Goal: Information Seeking & Learning: Learn about a topic

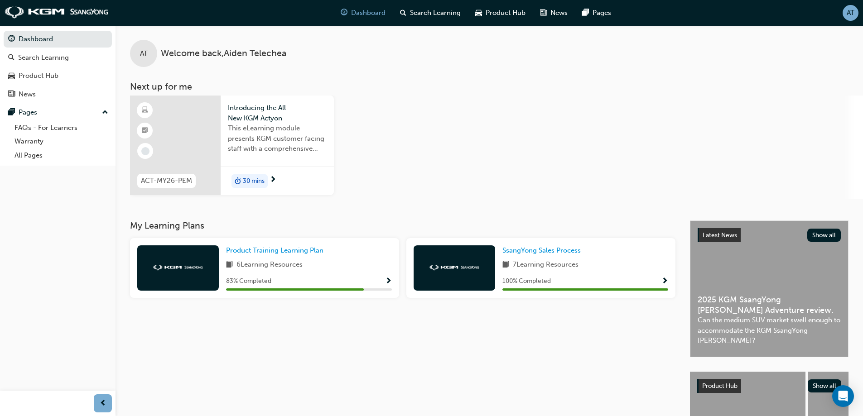
click at [250, 134] on span "This eLearning module presents KGM customer facing staff with a comprehensive i…" at bounding box center [277, 138] width 99 height 31
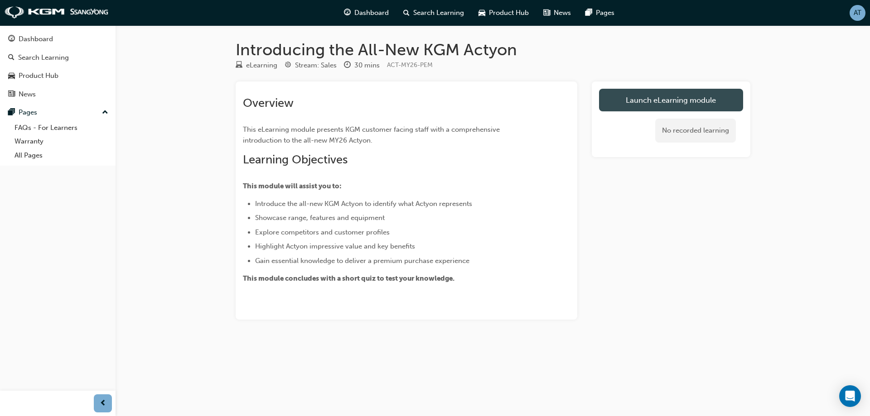
click at [690, 102] on link "Launch eLearning module" at bounding box center [671, 100] width 144 height 23
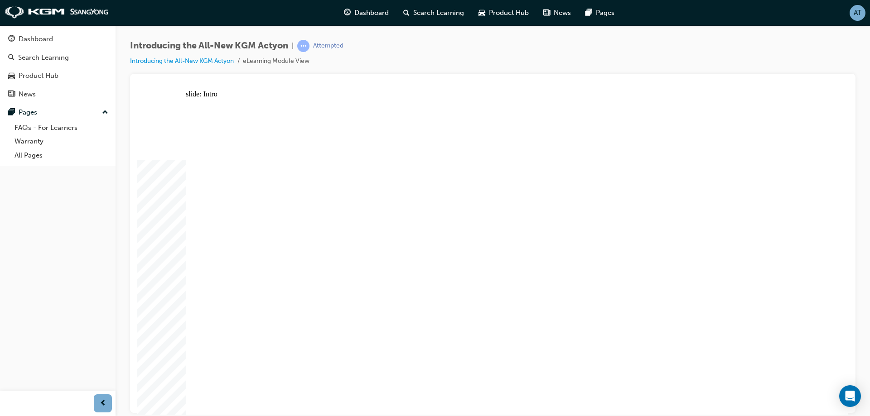
drag, startPoint x: 666, startPoint y: 308, endPoint x: 660, endPoint y: 309, distance: 6.5
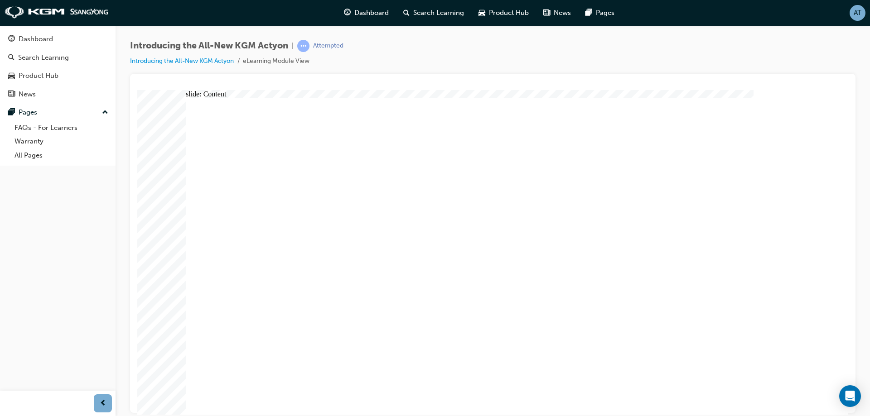
drag, startPoint x: 771, startPoint y: 116, endPoint x: 760, endPoint y: 96, distance: 23.3
click at [703, 57] on div "Introducing the All-New KGM Actyon | Attempted Introducing the All-New KGM Acty…" at bounding box center [492, 57] width 725 height 34
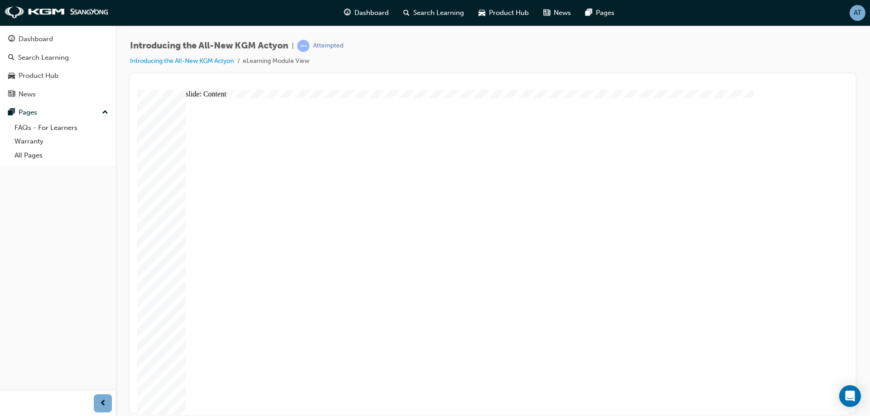
drag, startPoint x: 790, startPoint y: 149, endPoint x: 800, endPoint y: 156, distance: 12.0
click at [687, 50] on div "Introducing the All-New KGM Actyon | Attempted Introducing the All-New KGM Acty…" at bounding box center [492, 57] width 725 height 34
click at [670, 40] on div "Introducing the All-New KGM Actyon | Attempted Introducing the All-New KGM Acty…" at bounding box center [492, 57] width 725 height 34
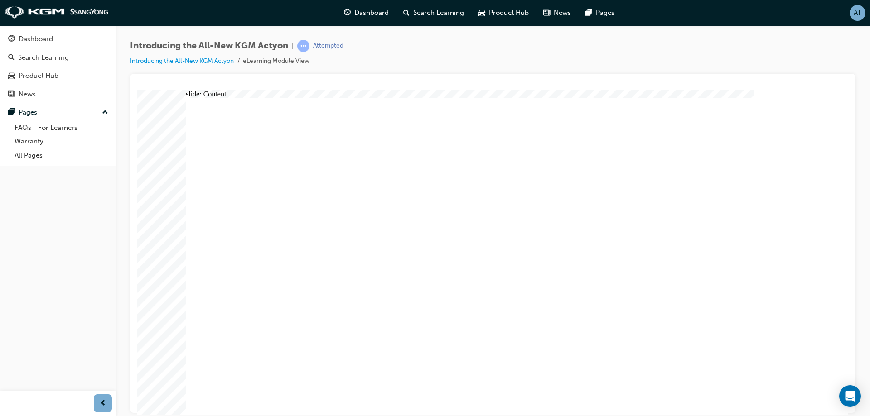
click at [627, 59] on div "Introducing the All-New KGM Actyon | Attempted Introducing the All-New KGM Acty…" at bounding box center [492, 57] width 725 height 34
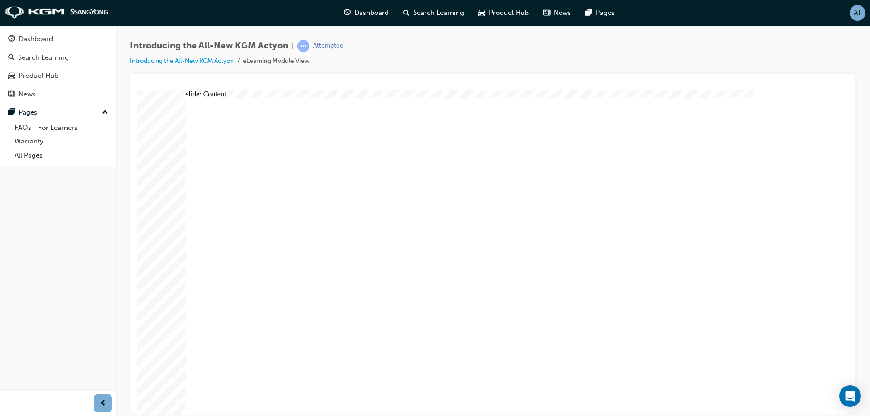
drag, startPoint x: 627, startPoint y: 59, endPoint x: 631, endPoint y: 3, distance: 55.9
click at [627, 59] on div "Introducing the All-New KGM Actyon | Attempted Introducing the All-New KGM Acty…" at bounding box center [492, 57] width 725 height 34
click at [595, 75] on div at bounding box center [492, 243] width 725 height 339
click at [708, 53] on div "Introducing the All-New KGM Actyon | Attempted Introducing the All-New KGM Acty…" at bounding box center [492, 57] width 725 height 34
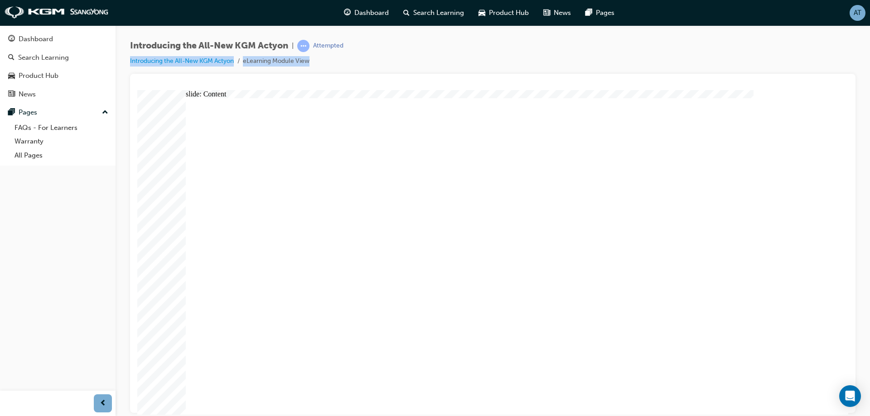
click at [708, 53] on div "Introducing the All-New KGM Actyon | Attempted Introducing the All-New KGM Acty…" at bounding box center [492, 57] width 725 height 34
click at [655, 39] on div "Introducing the All-New KGM Actyon | Attempted Introducing the All-New KGM Acty…" at bounding box center [493, 209] width 754 height 368
click at [477, 39] on div "Introducing the All-New KGM Actyon | Attempted Introducing the All-New KGM Acty…" at bounding box center [493, 209] width 754 height 368
